Goal: Information Seeking & Learning: Check status

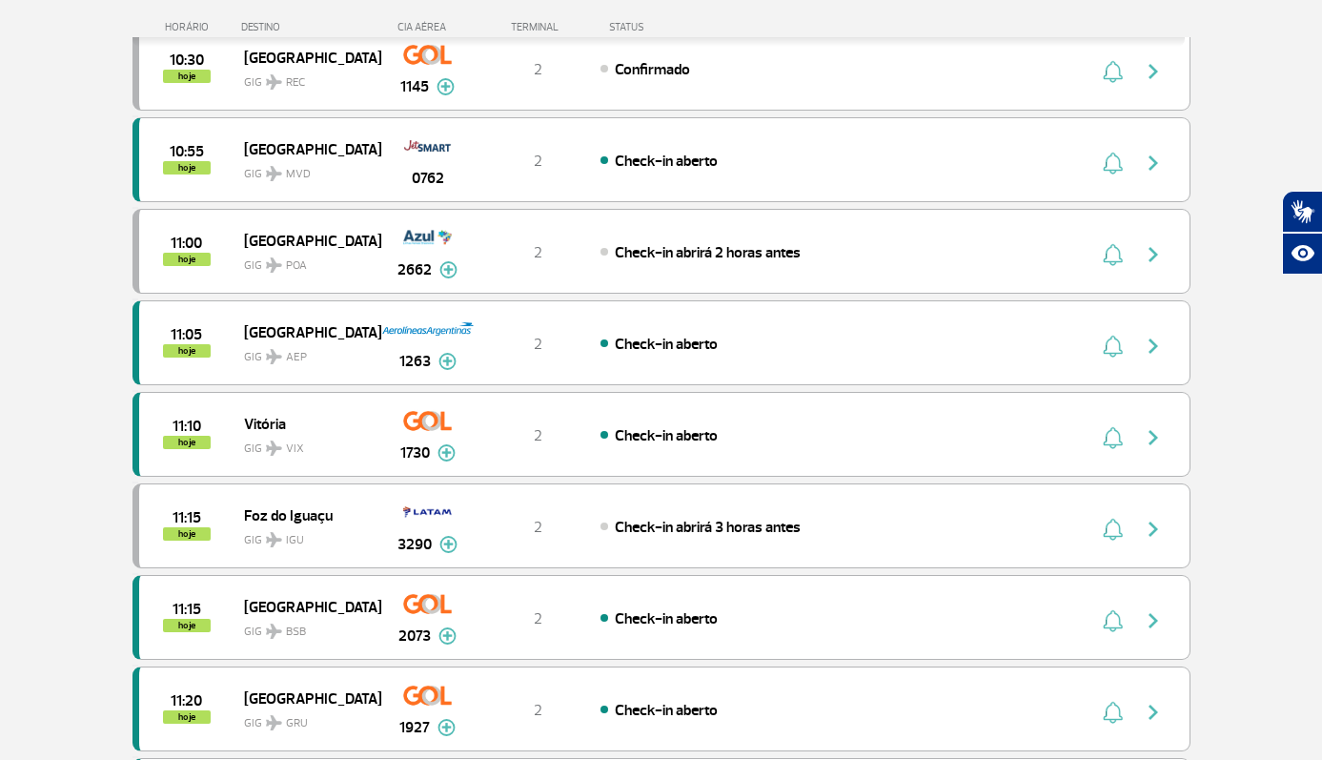
scroll to position [1334, 0]
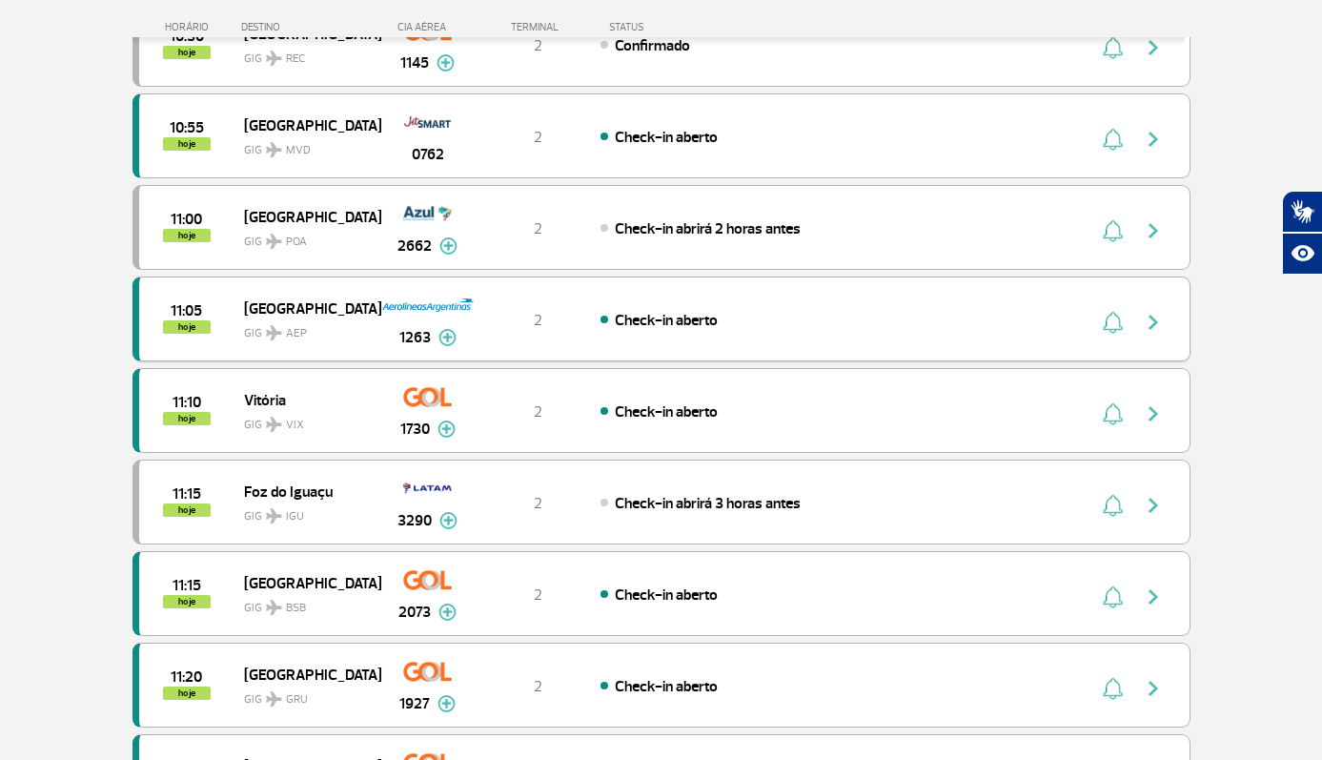
click at [441, 341] on img at bounding box center [447, 337] width 18 height 17
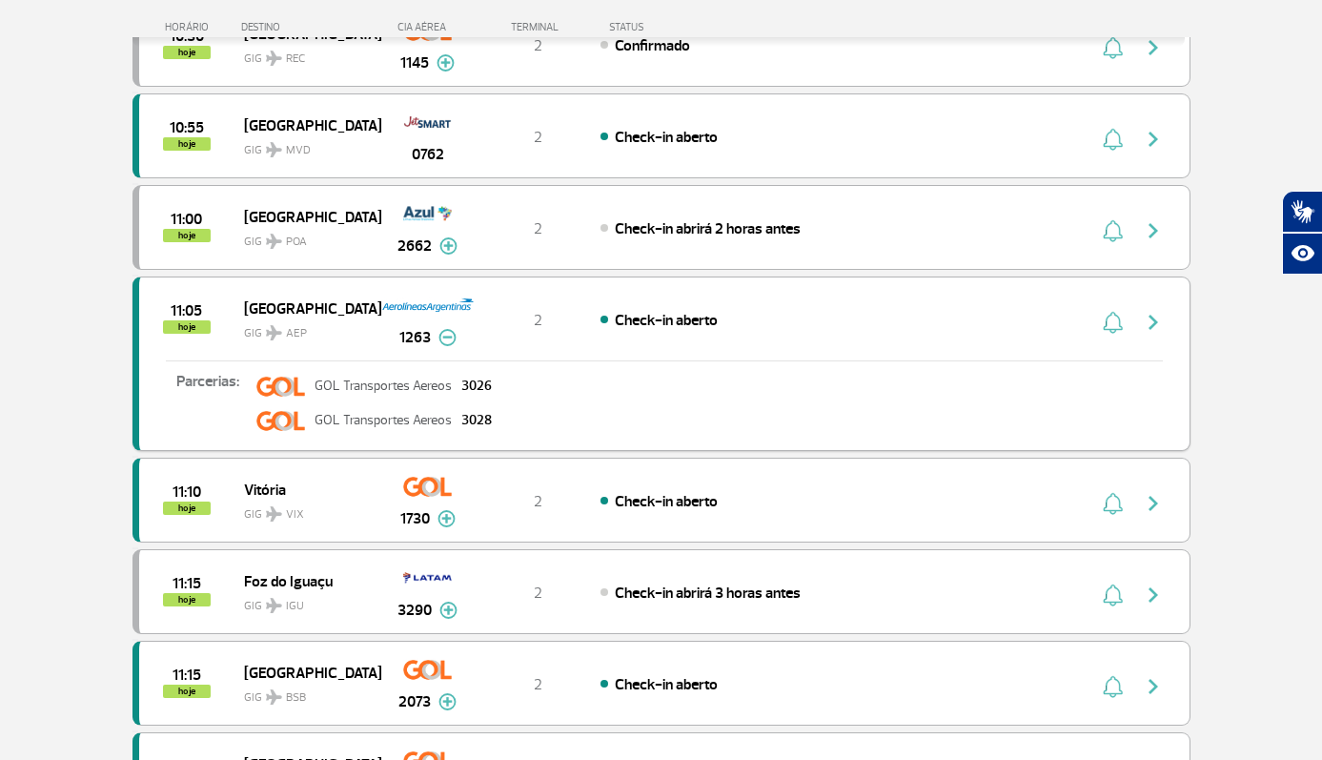
click at [1155, 324] on img "button" at bounding box center [1153, 322] width 23 height 23
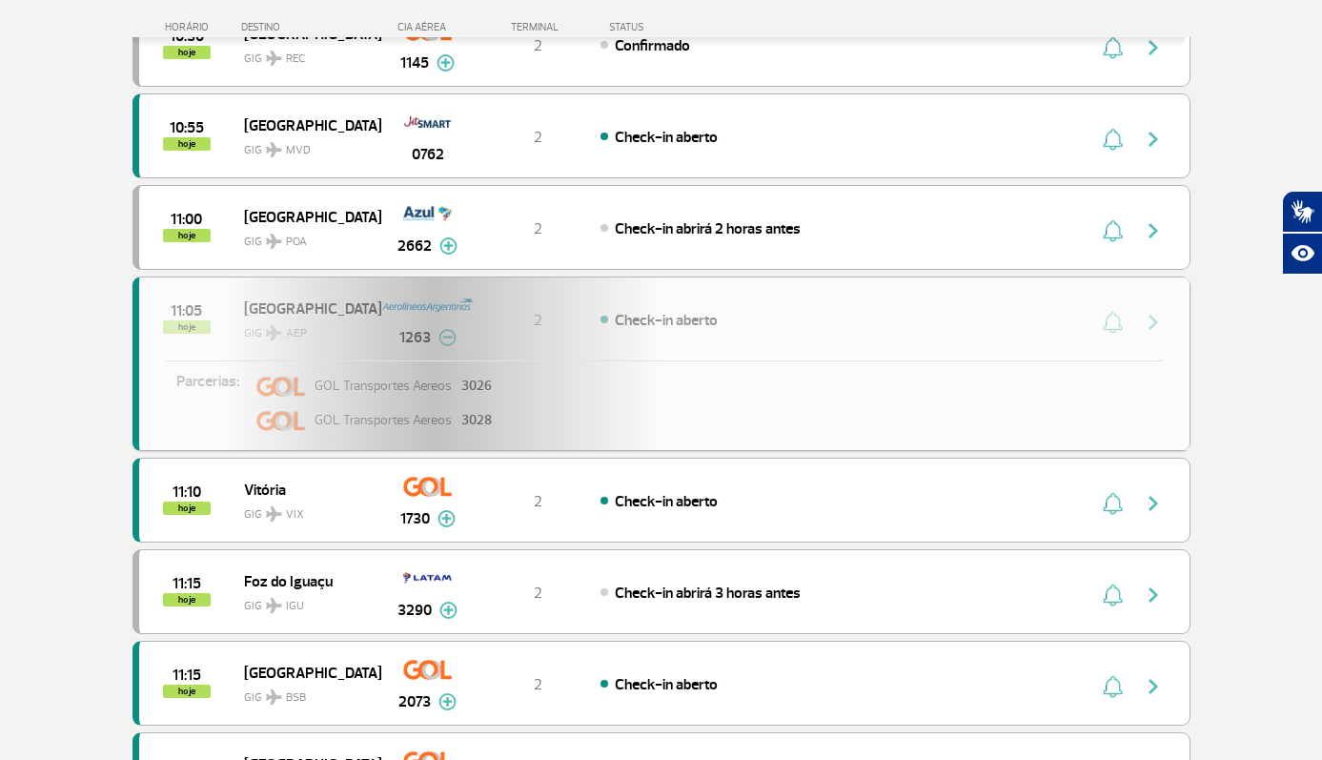
click at [1155, 324] on div "11:05 hoje [GEOGRAPHIC_DATA] GIG AEP 1263 2 Check-in aberto Parcerias: GOL Tran…" at bounding box center [661, 363] width 1058 height 174
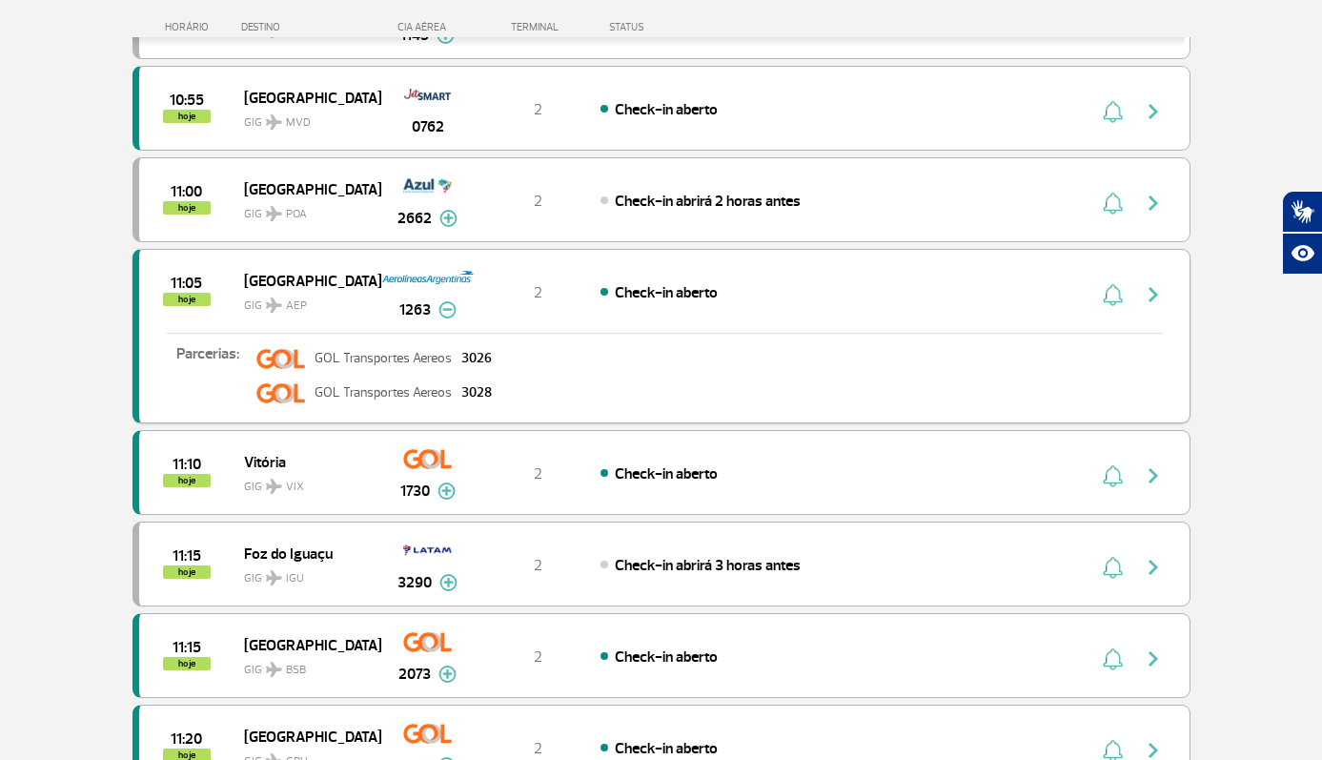
scroll to position [1715, 0]
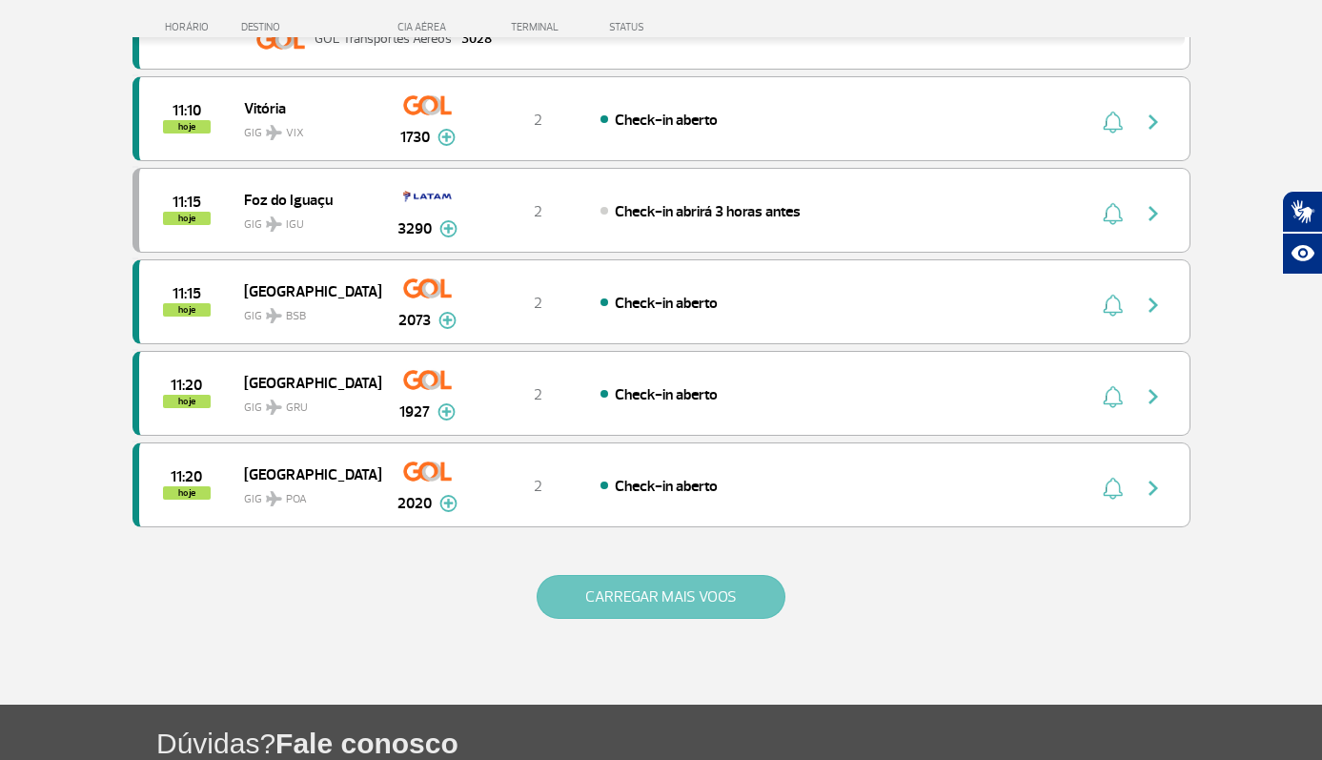
click at [670, 583] on button "CARREGAR MAIS VOOS" at bounding box center [661, 597] width 249 height 44
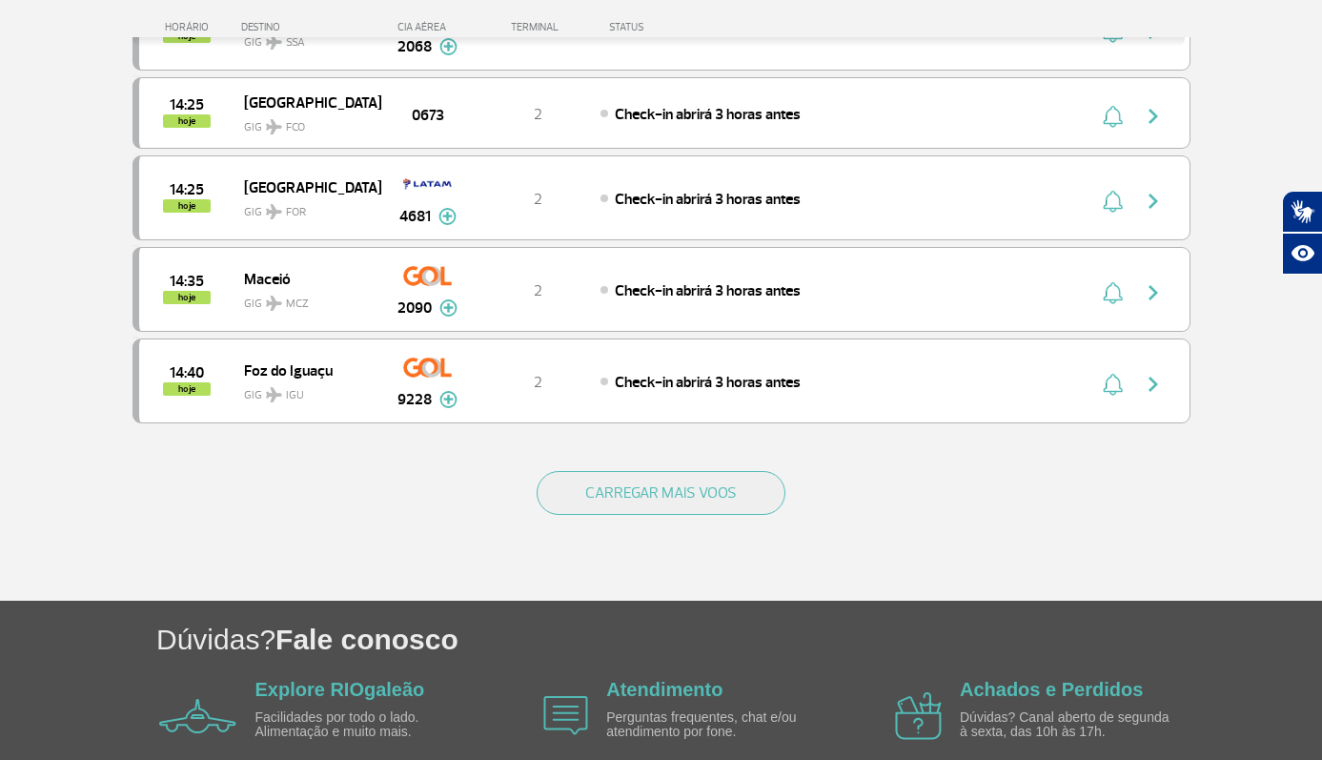
scroll to position [3728, 0]
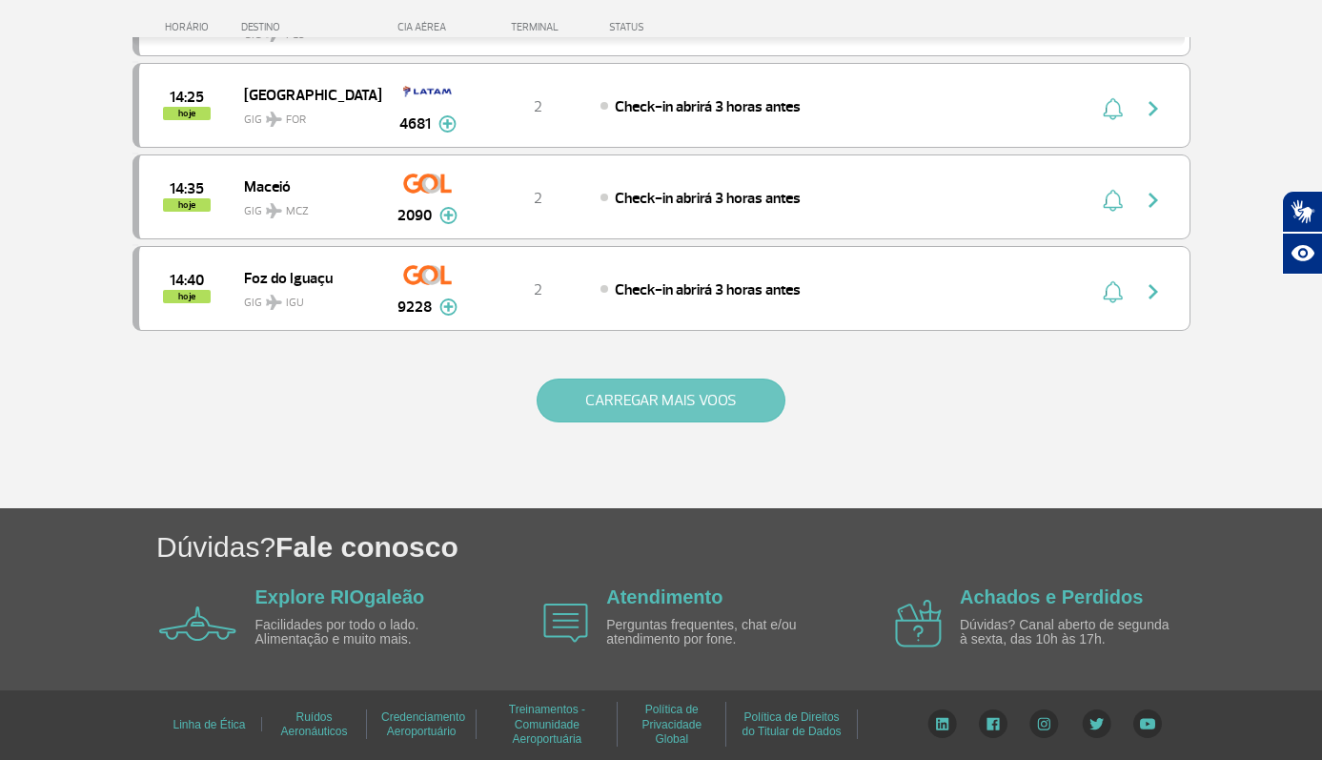
click at [678, 408] on button "CARREGAR MAIS VOOS" at bounding box center [661, 400] width 249 height 44
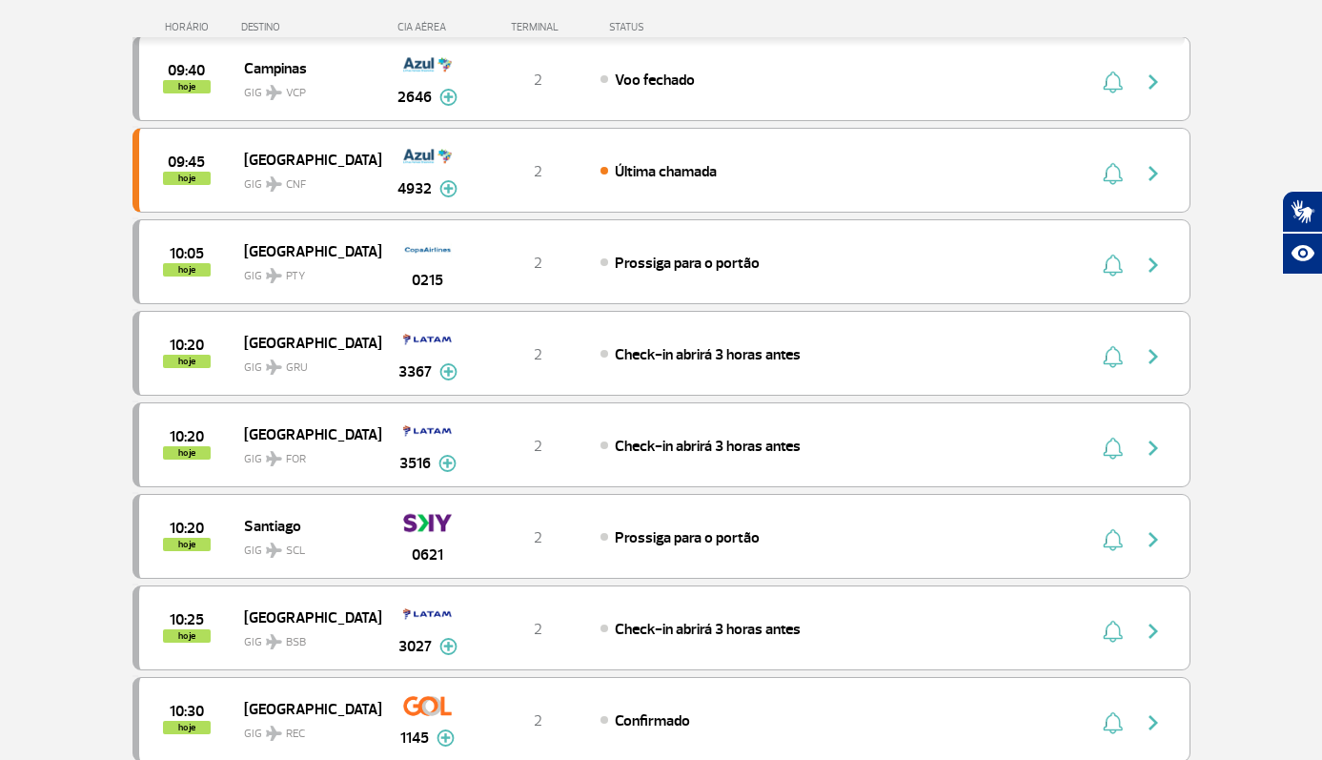
scroll to position [679, 0]
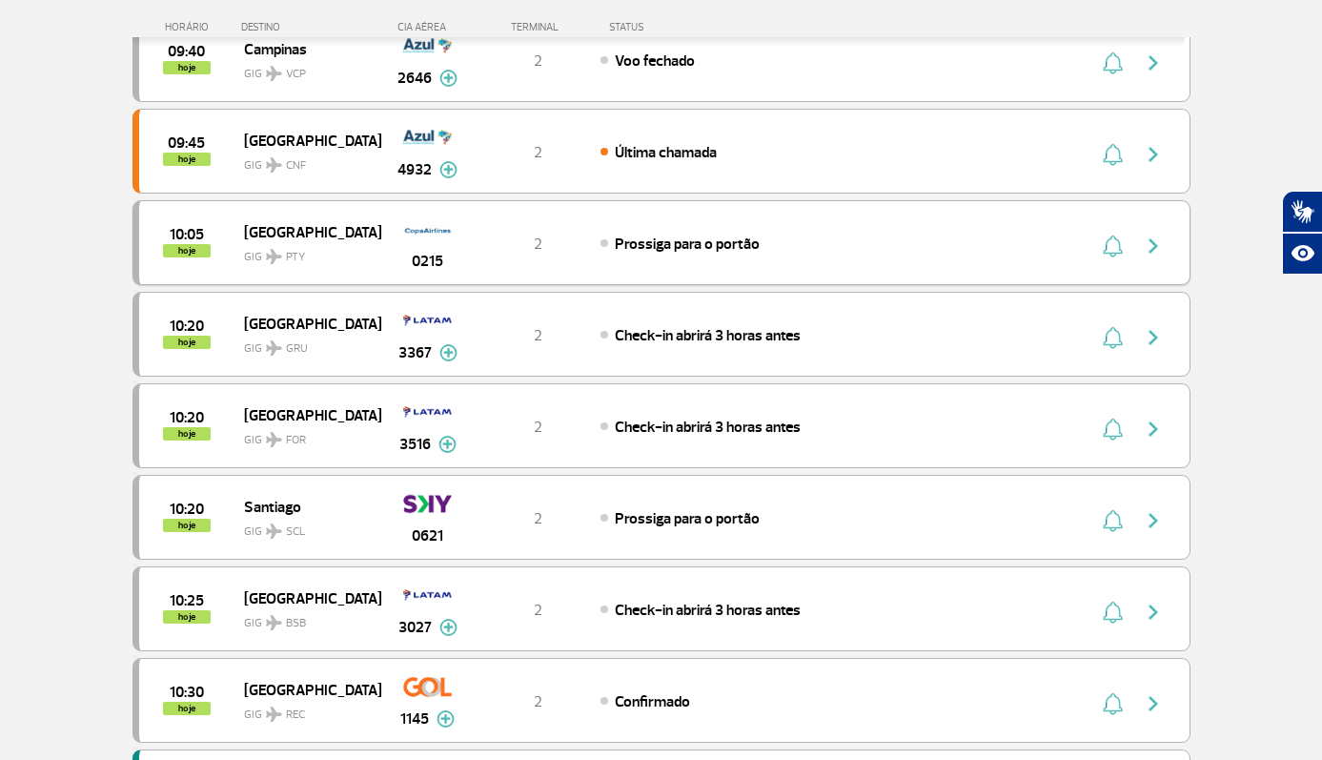
click at [1153, 245] on img "button" at bounding box center [1153, 245] width 23 height 23
click at [636, 239] on span "Prossiga para o portão" at bounding box center [687, 243] width 145 height 19
click at [690, 240] on span "Prossiga para o portão" at bounding box center [687, 243] width 145 height 19
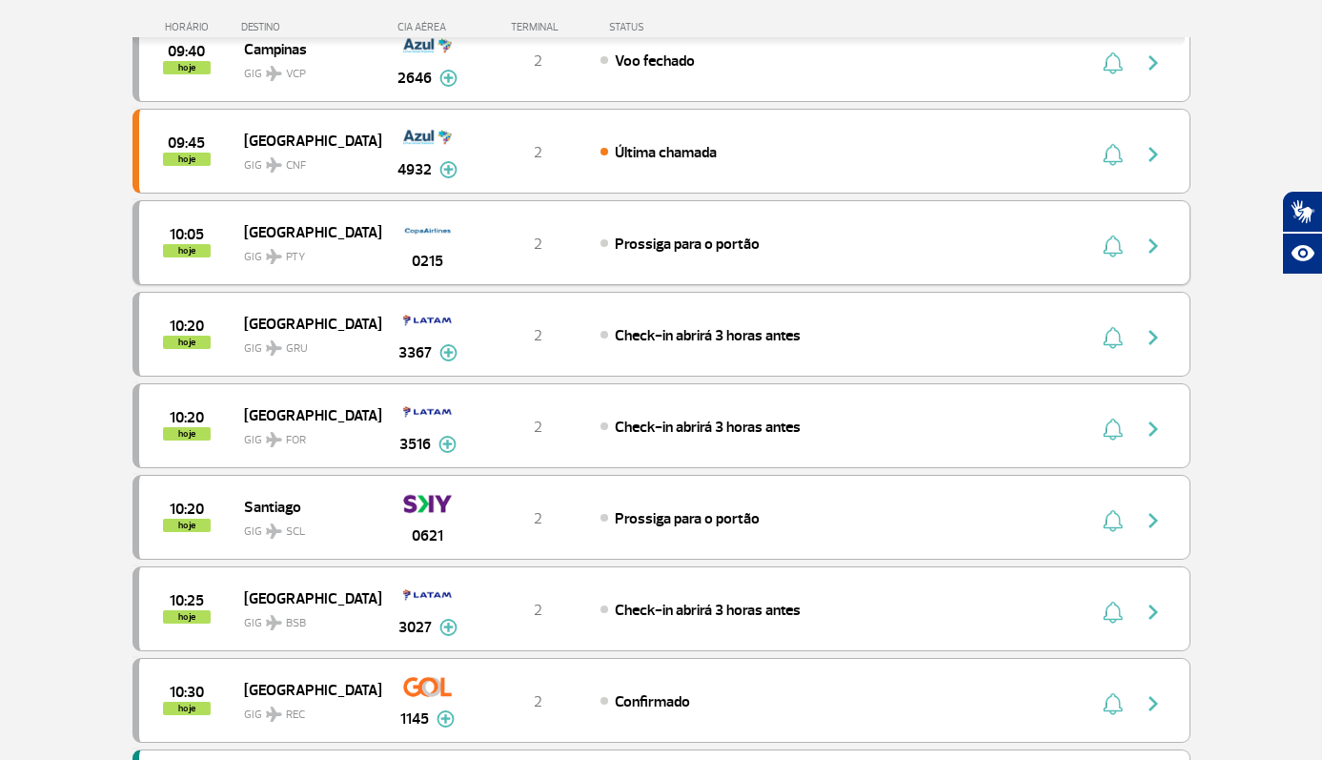
click at [1147, 246] on img "button" at bounding box center [1153, 245] width 23 height 23
click at [1153, 237] on img "button" at bounding box center [1153, 245] width 23 height 23
click at [1153, 243] on img "button" at bounding box center [1153, 245] width 23 height 23
click at [737, 251] on span "Prossiga para o portão" at bounding box center [687, 243] width 145 height 19
click at [728, 245] on span "Prossiga para o portão" at bounding box center [687, 243] width 145 height 19
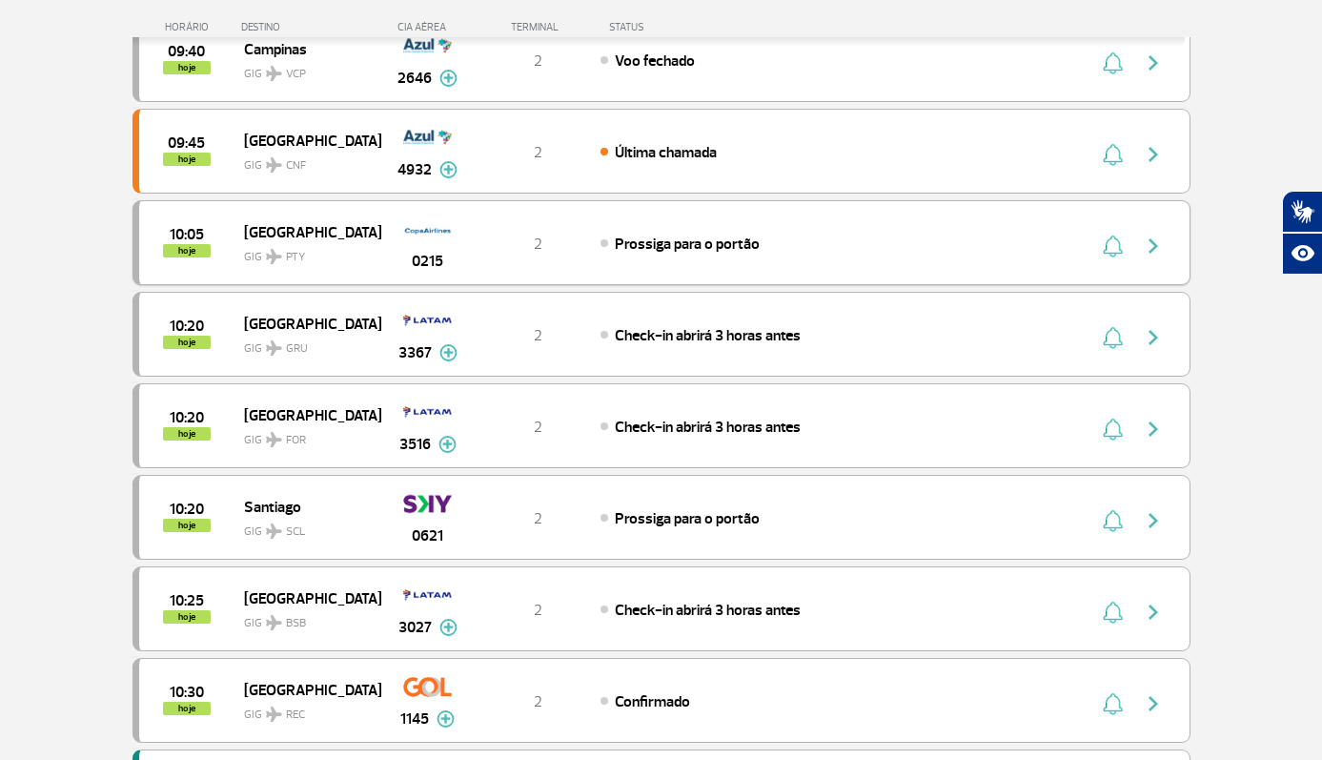
click at [728, 245] on span "Prossiga para o portão" at bounding box center [687, 243] width 145 height 19
click at [361, 257] on span "GIG PTY" at bounding box center [305, 252] width 122 height 28
click at [213, 240] on div "10:05 hoje" at bounding box center [191, 243] width 105 height 30
click at [289, 520] on span "GIG SCL" at bounding box center [305, 527] width 122 height 28
